Goal: Information Seeking & Learning: Learn about a topic

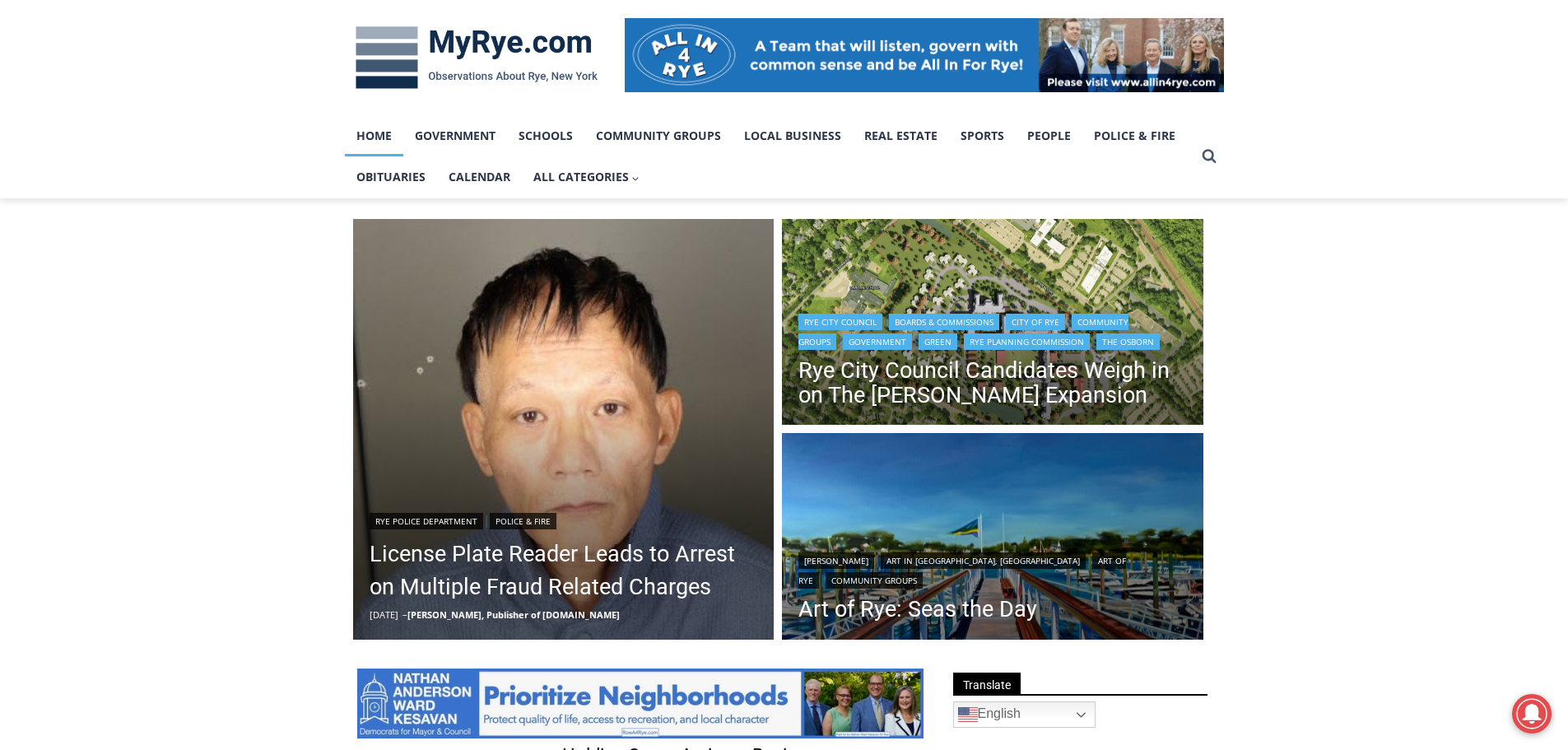
scroll to position [247, 0]
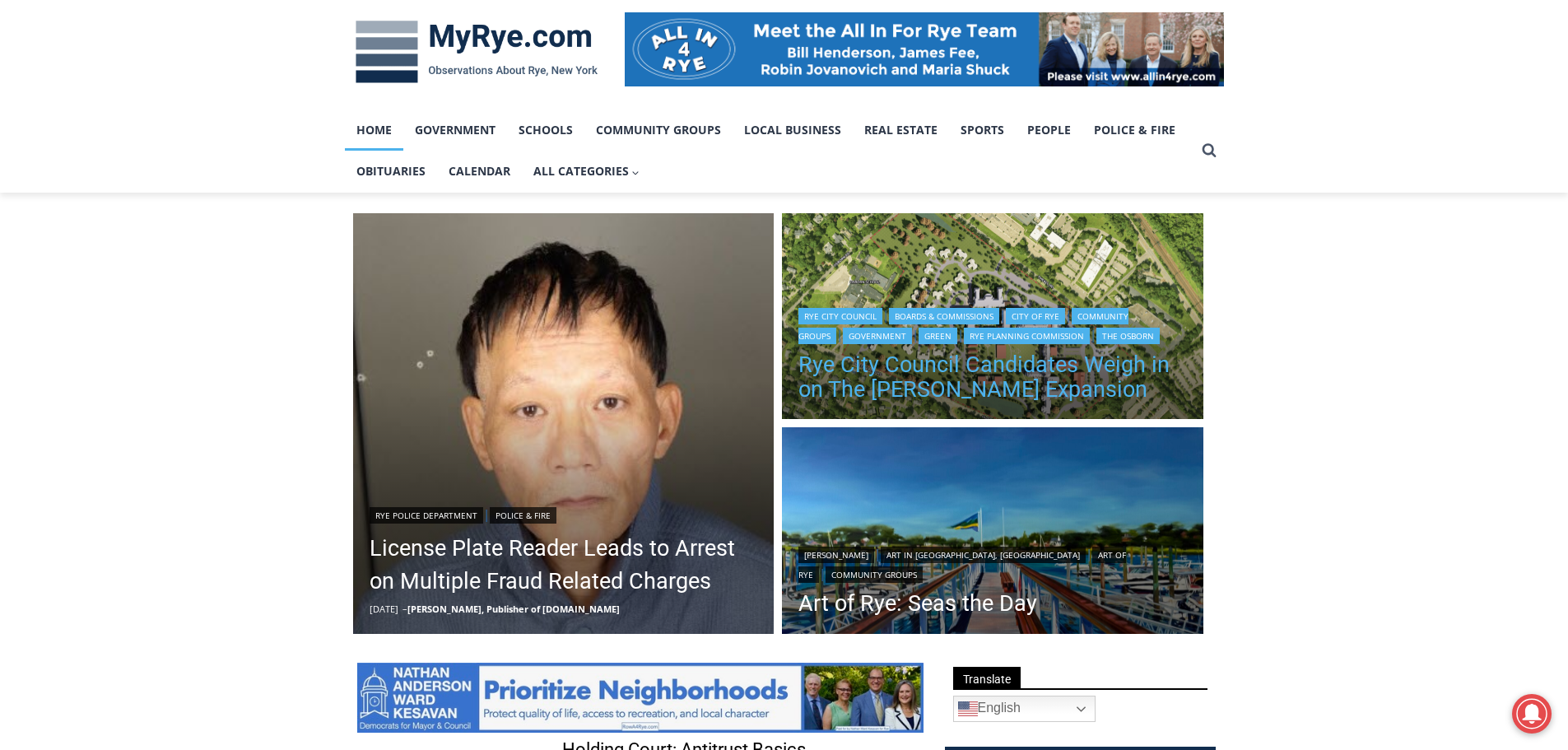
click at [1020, 362] on link "Rye City Council Candidates Weigh in on The Osborn Expansion" at bounding box center [992, 377] width 388 height 49
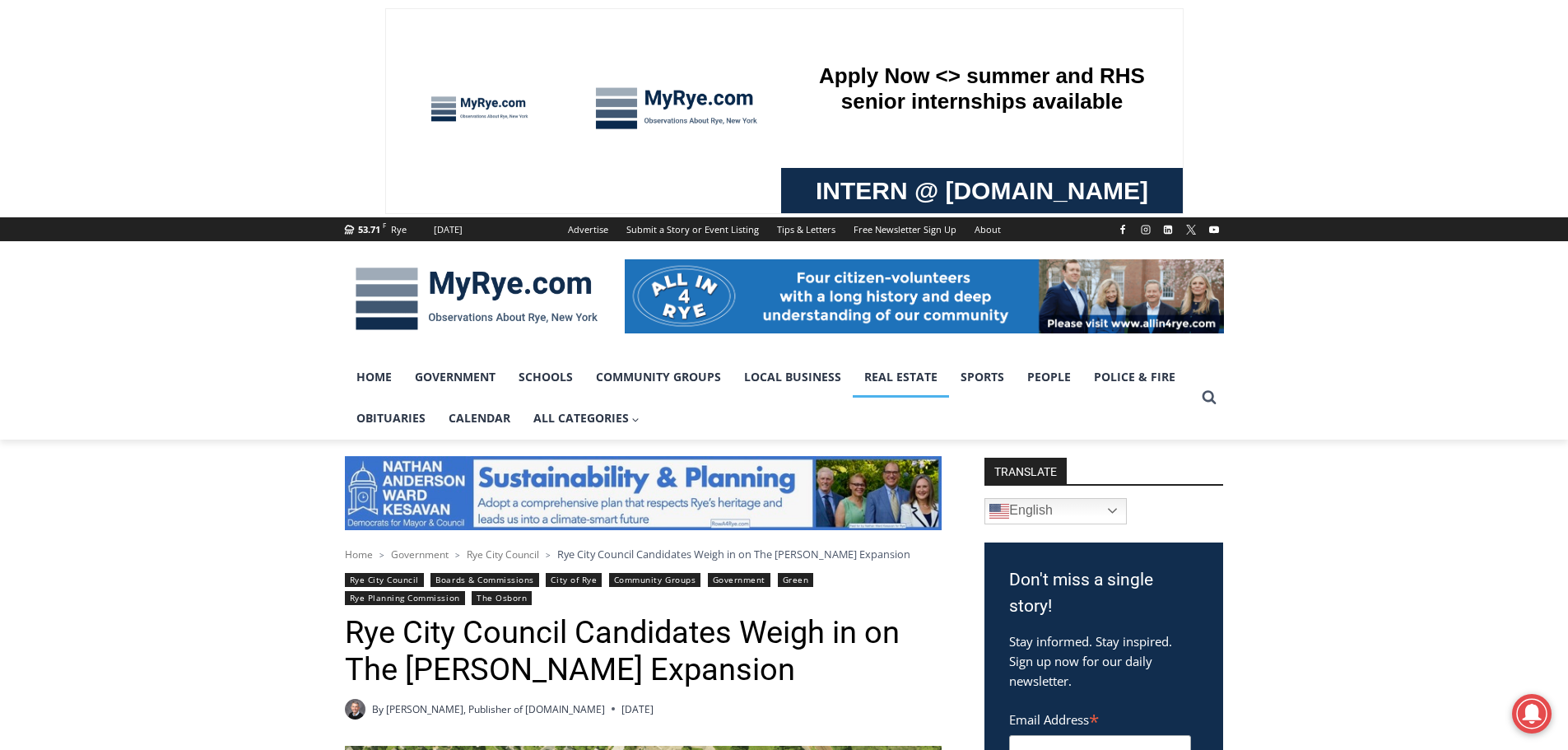
click at [914, 365] on link "Real Estate" at bounding box center [901, 376] width 96 height 41
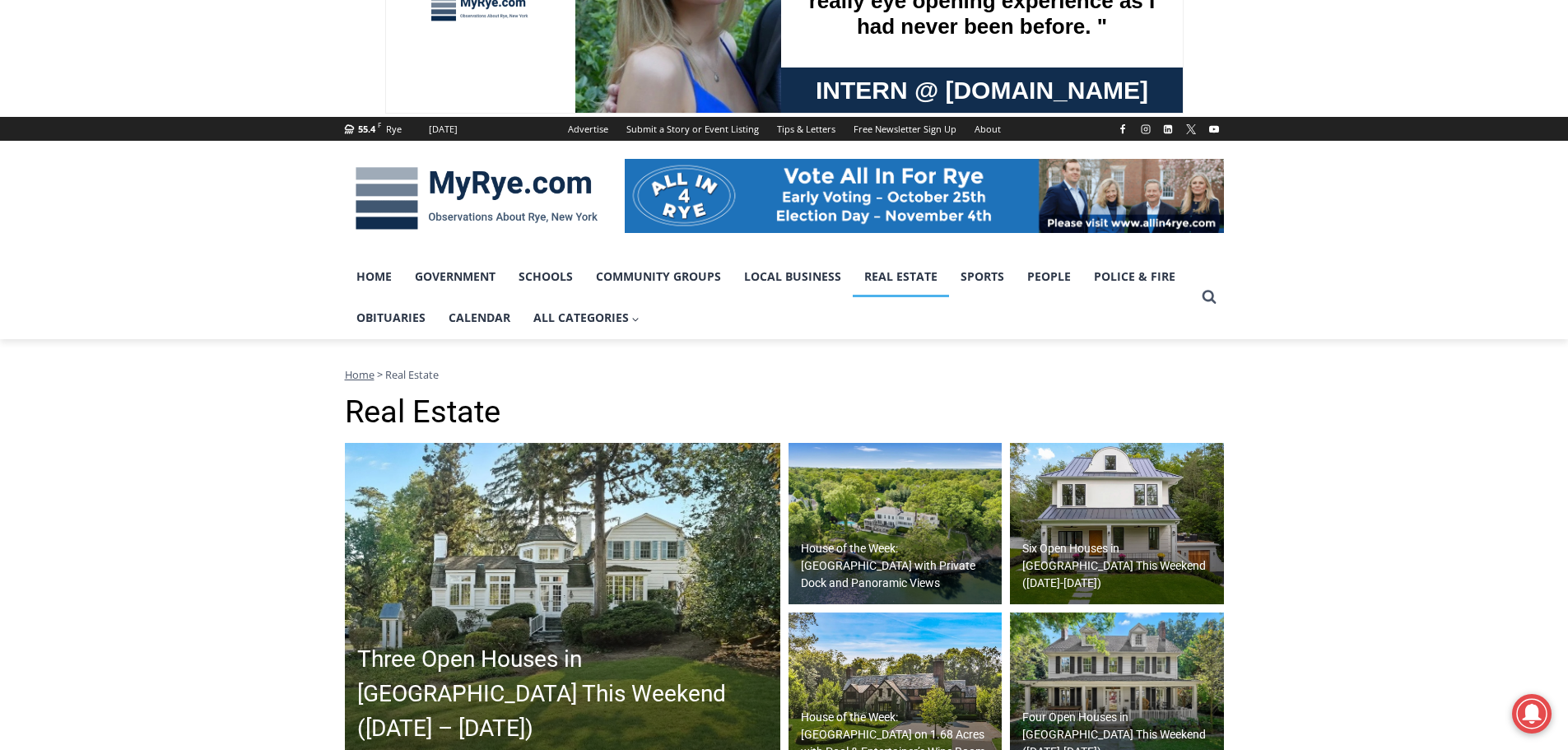
scroll to position [247, 0]
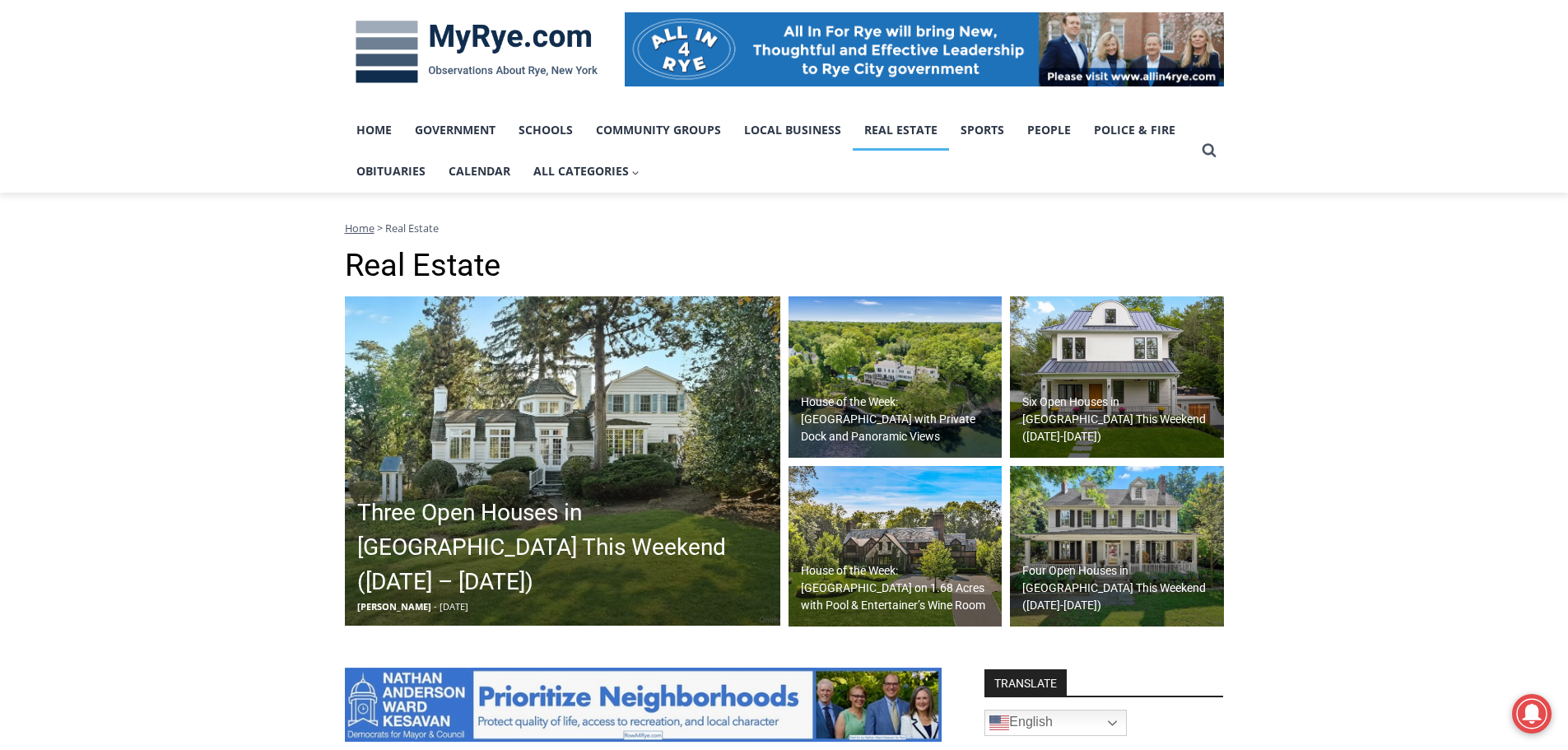
click at [603, 431] on img at bounding box center [562, 461] width 435 height 329
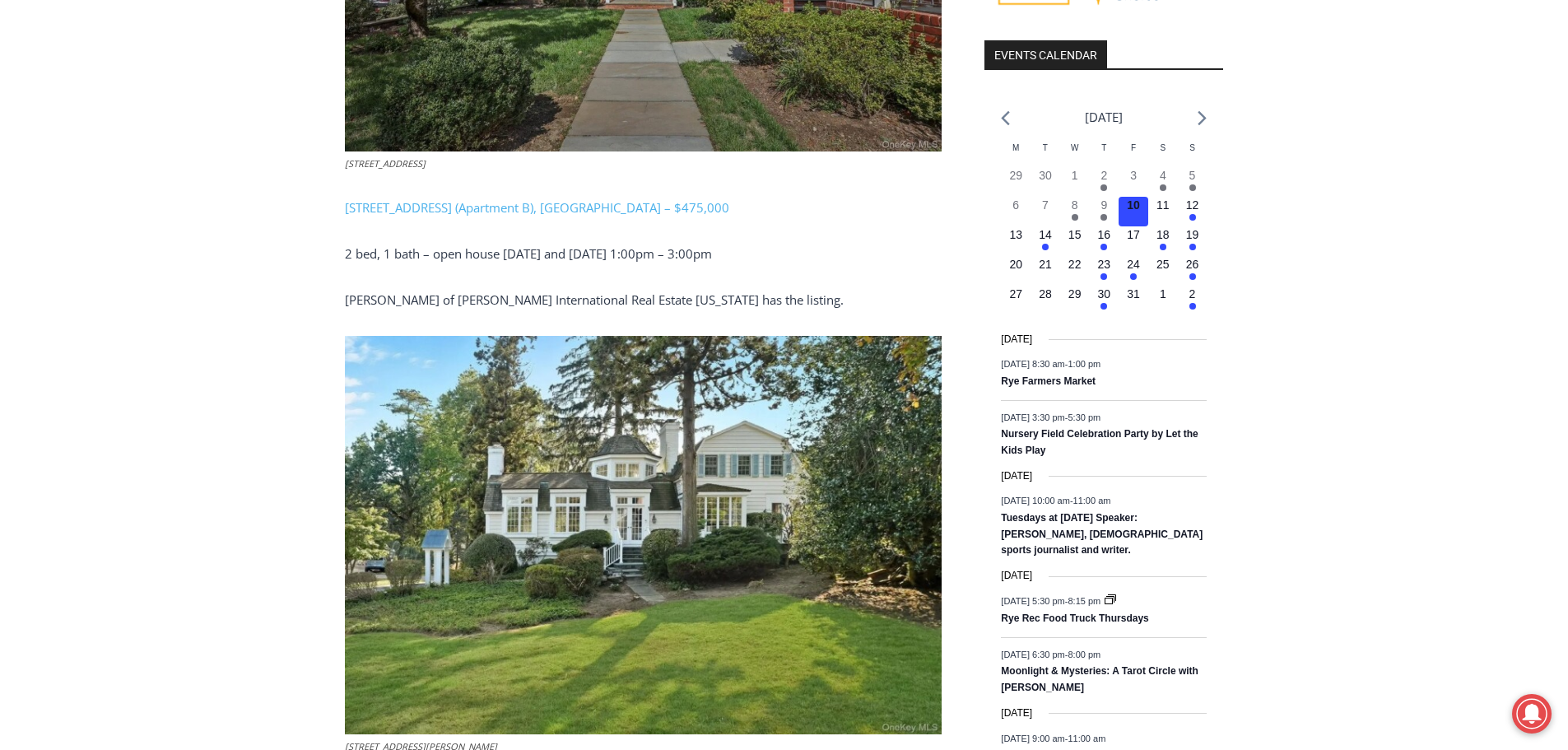
scroll to position [1975, 0]
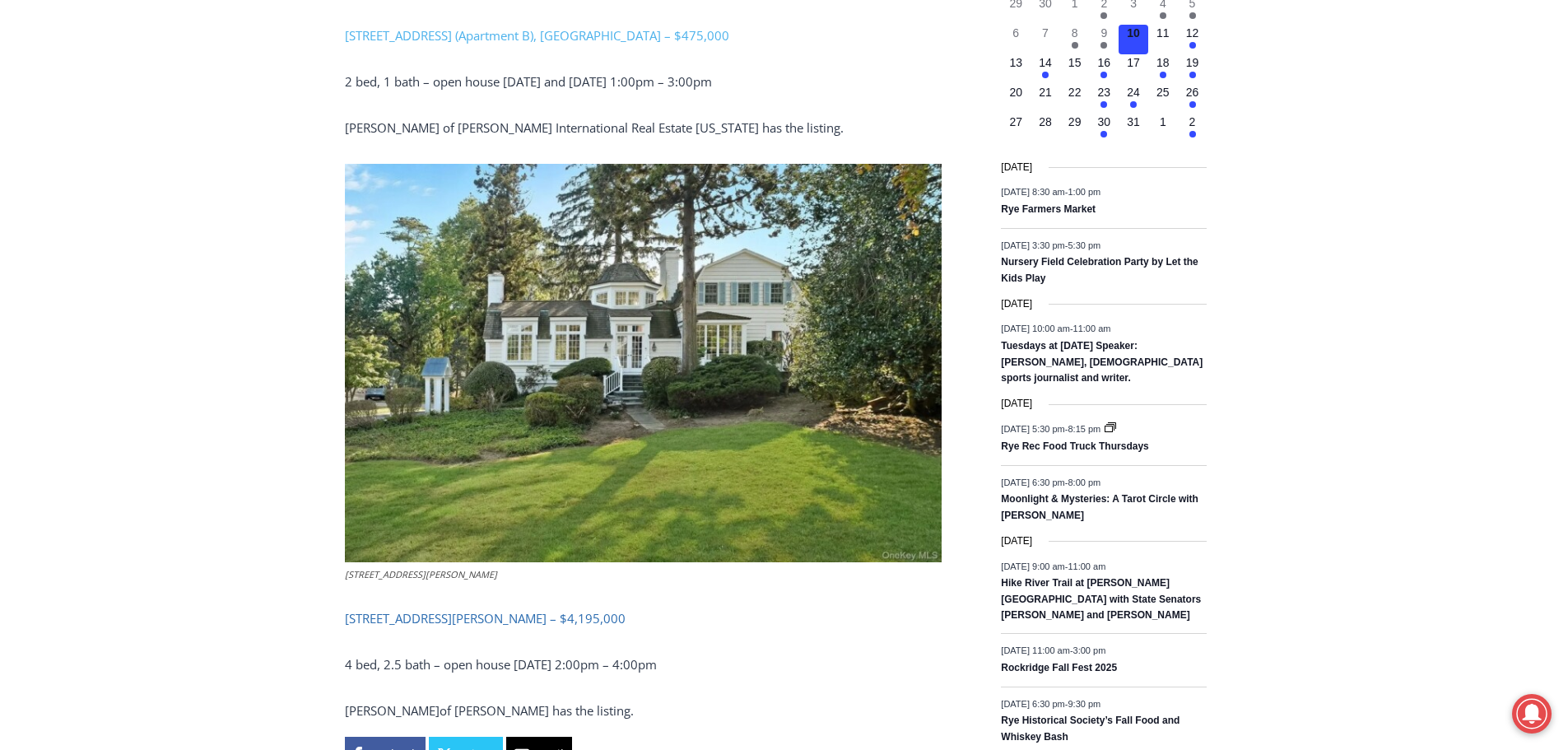
click at [468, 610] on link "[STREET_ADDRESS][PERSON_NAME] – $4,195,000" at bounding box center [484, 618] width 281 height 16
